Goal: Task Accomplishment & Management: Manage account settings

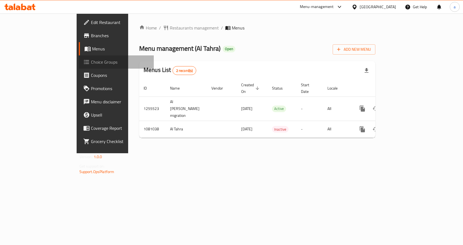
click at [79, 66] on link "Choice Groups" at bounding box center [116, 61] width 75 height 13
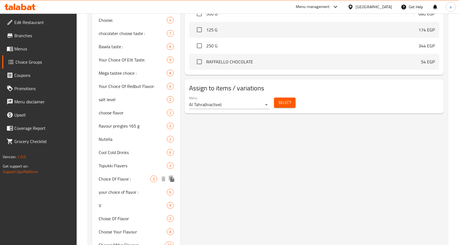
scroll to position [285, 0]
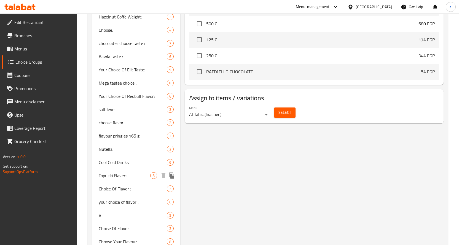
click at [109, 176] on span "Topukki Flavers" at bounding box center [125, 175] width 52 height 7
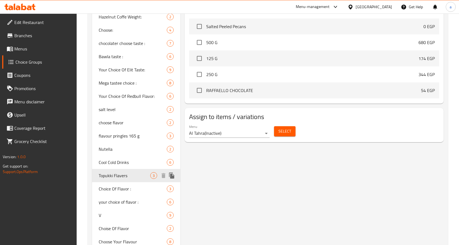
type input "Topukki Flavers"
type input "اطعم توبوكي"
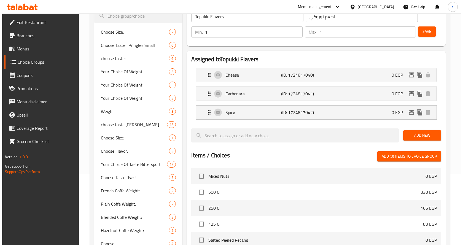
scroll to position [0, 0]
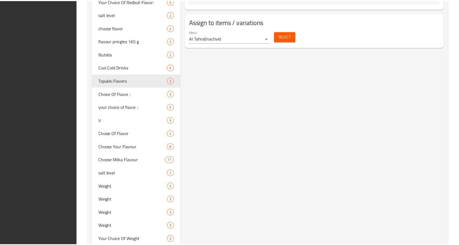
scroll to position [478, 0]
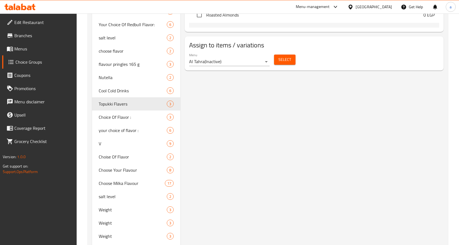
scroll to position [359, 0]
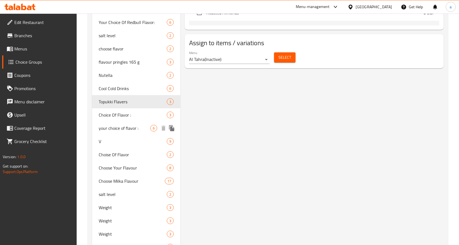
click at [115, 127] on span "your choice of flavor :" at bounding box center [125, 128] width 52 height 7
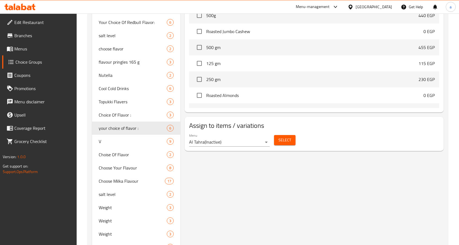
type input "your choice of flavor :"
type input "اختيارك من الطعم :"
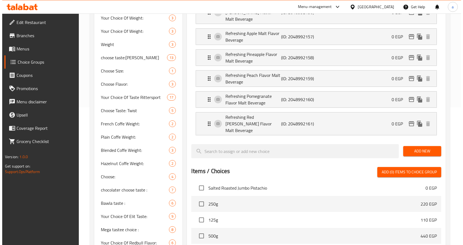
scroll to position [0, 0]
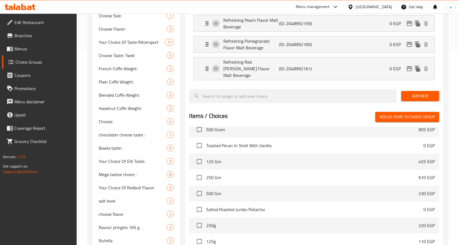
scroll to position [193, 0]
